Goal: Task Accomplishment & Management: Use online tool/utility

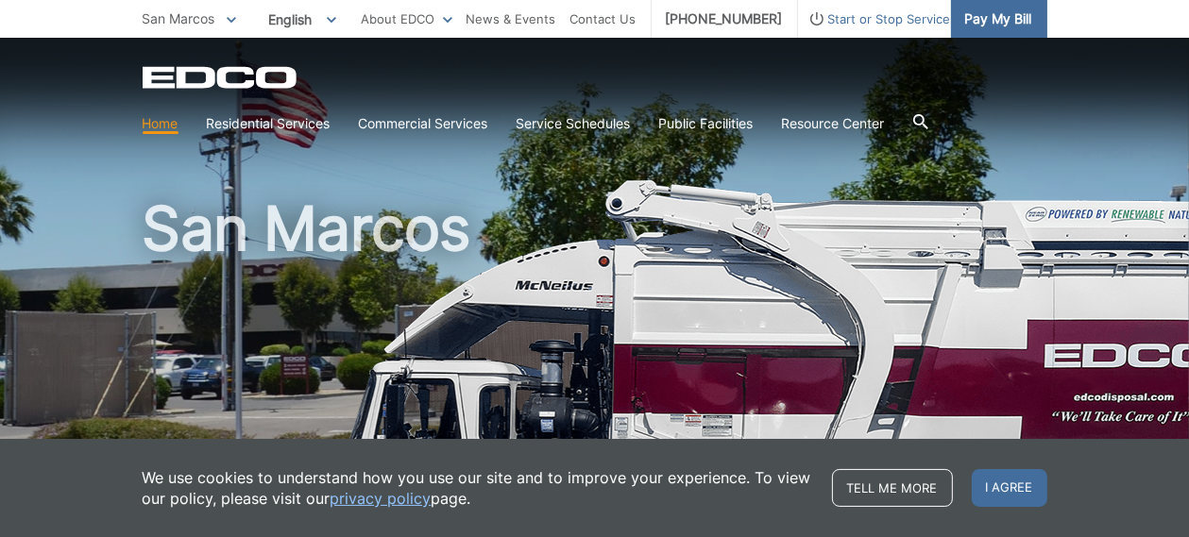
click at [984, 15] on span "Pay My Bill" at bounding box center [998, 19] width 67 height 21
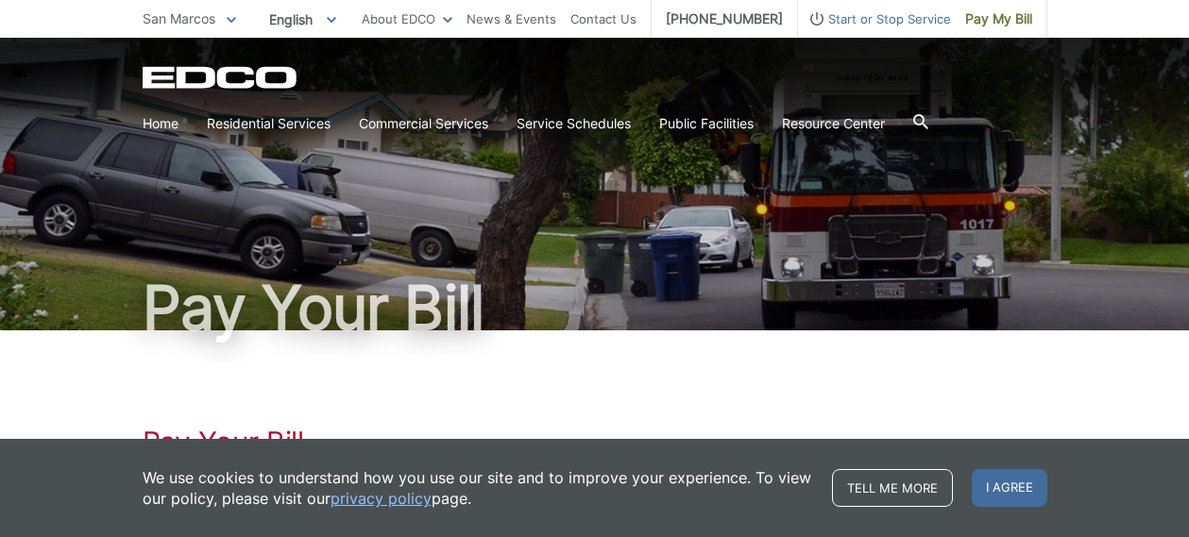
scroll to position [199, 0]
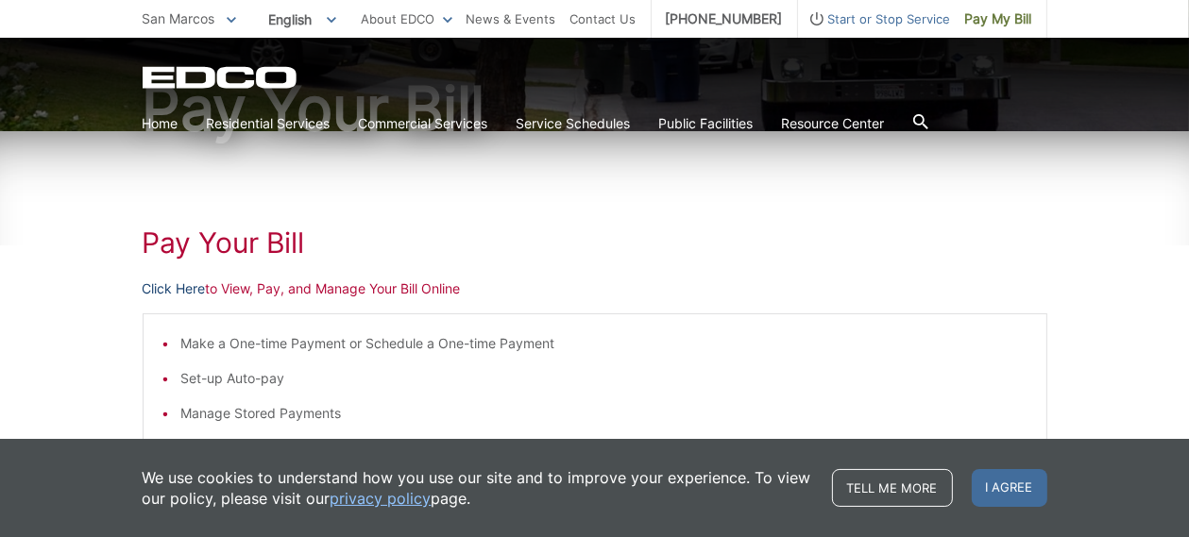
click at [192, 287] on link "Click Here" at bounding box center [174, 289] width 63 height 21
